Goal: Transaction & Acquisition: Purchase product/service

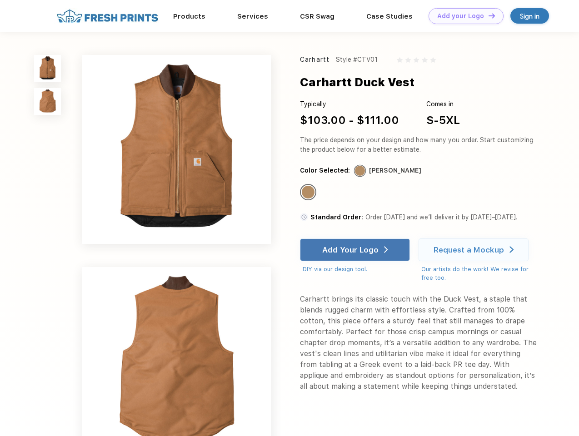
click at [463, 16] on link "Add your Logo Design Tool" at bounding box center [466, 16] width 75 height 16
click at [0, 0] on div "Design Tool" at bounding box center [0, 0] width 0 height 0
click at [488, 15] on link "Add your Logo Design Tool" at bounding box center [466, 16] width 75 height 16
click at [48, 68] on img at bounding box center [47, 68] width 27 height 27
click at [48, 102] on img at bounding box center [47, 101] width 27 height 27
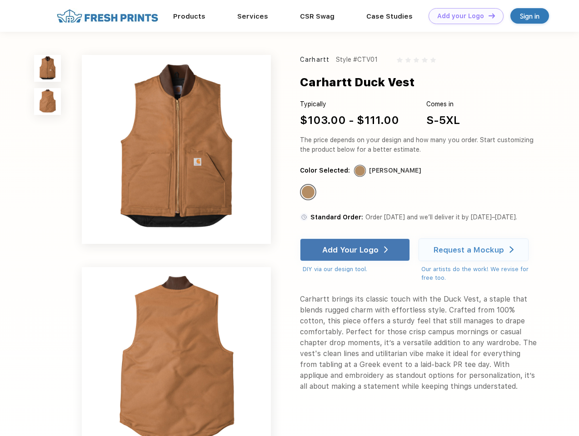
click at [309, 193] on div "Standard Color" at bounding box center [308, 192] width 13 height 13
click at [356, 250] on div "Add Your Logo" at bounding box center [350, 250] width 56 height 9
click at [475, 250] on div "Request a Mockup" at bounding box center [469, 250] width 70 height 9
